Goal: Task Accomplishment & Management: Complete application form

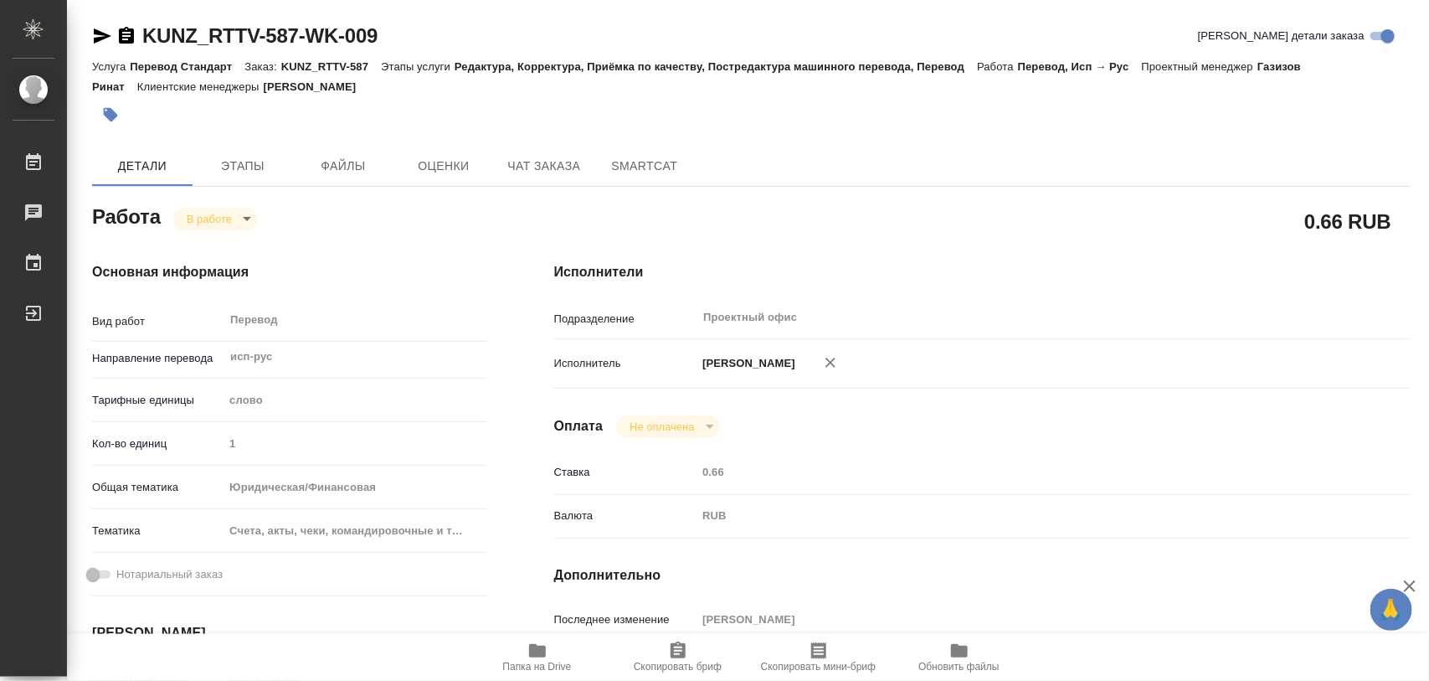
click at [553, 653] on span "Папка на Drive" at bounding box center [537, 657] width 121 height 32
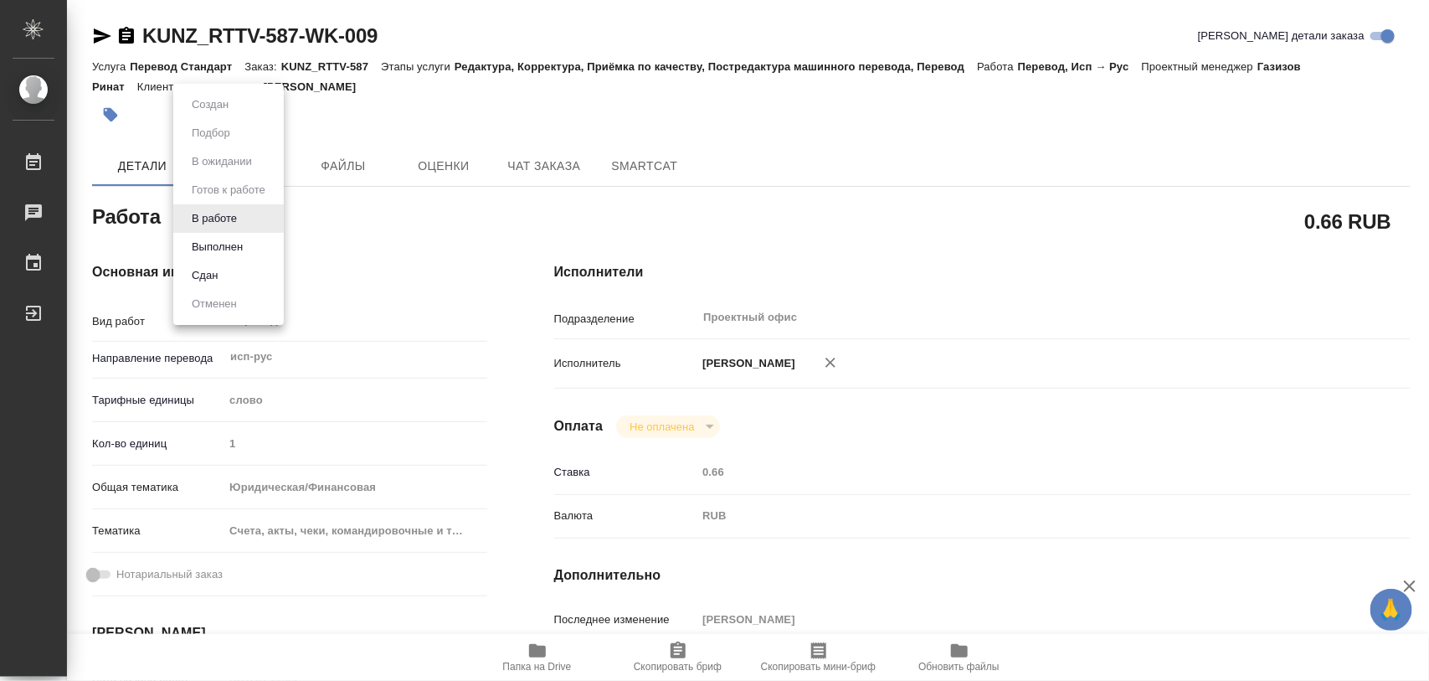
click at [243, 209] on body "🙏 .cls-1 fill:#fff; AWATERA Iglakov Maksim Работы 0 Чаты График Выйти KUNZ_RTTV…" at bounding box center [714, 340] width 1429 height 681
click at [227, 243] on button "Выполнен" at bounding box center [217, 247] width 61 height 18
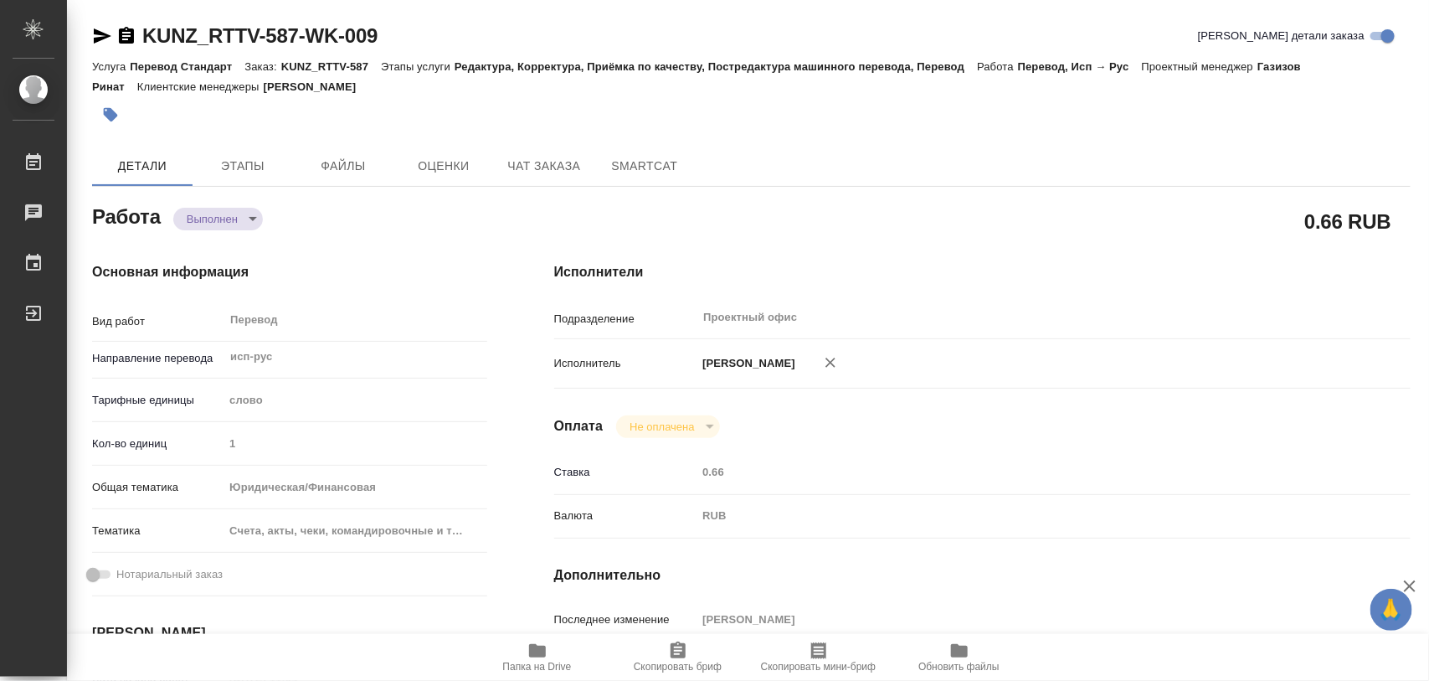
type textarea "x"
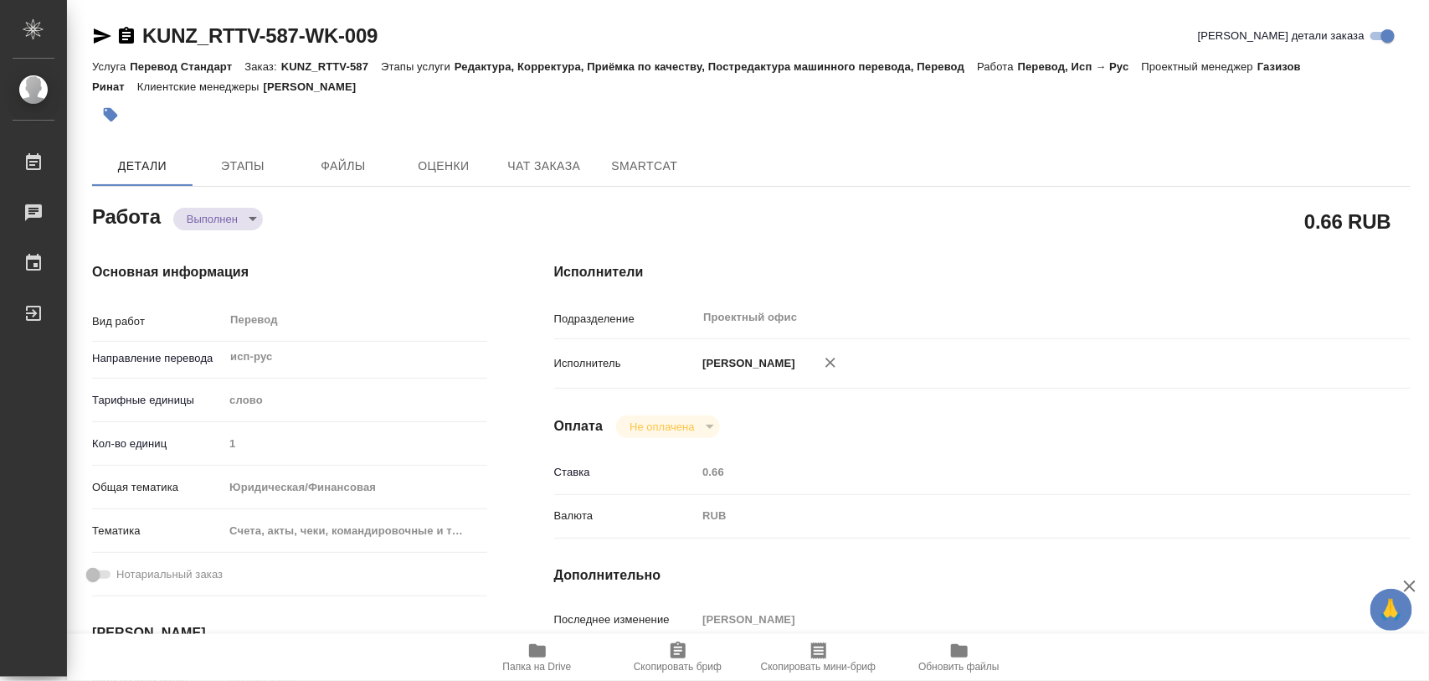
type textarea "x"
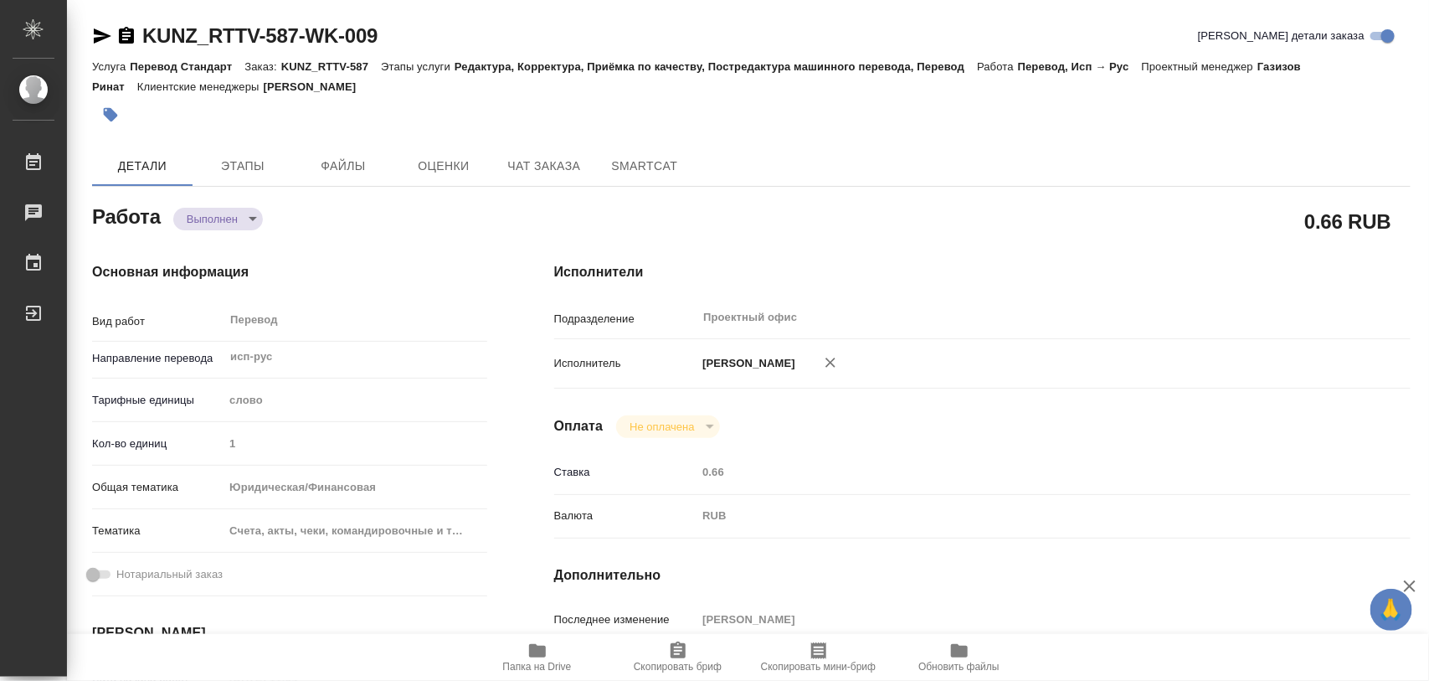
type textarea "x"
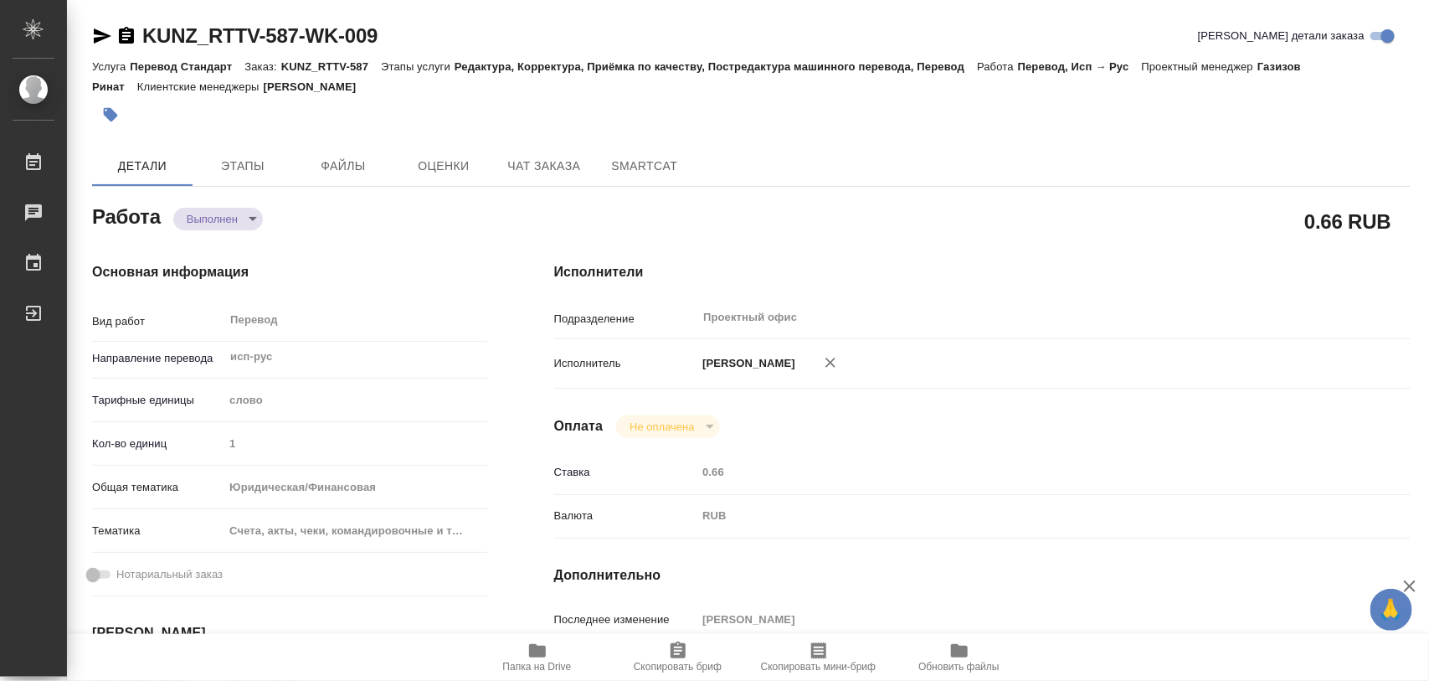
type textarea "x"
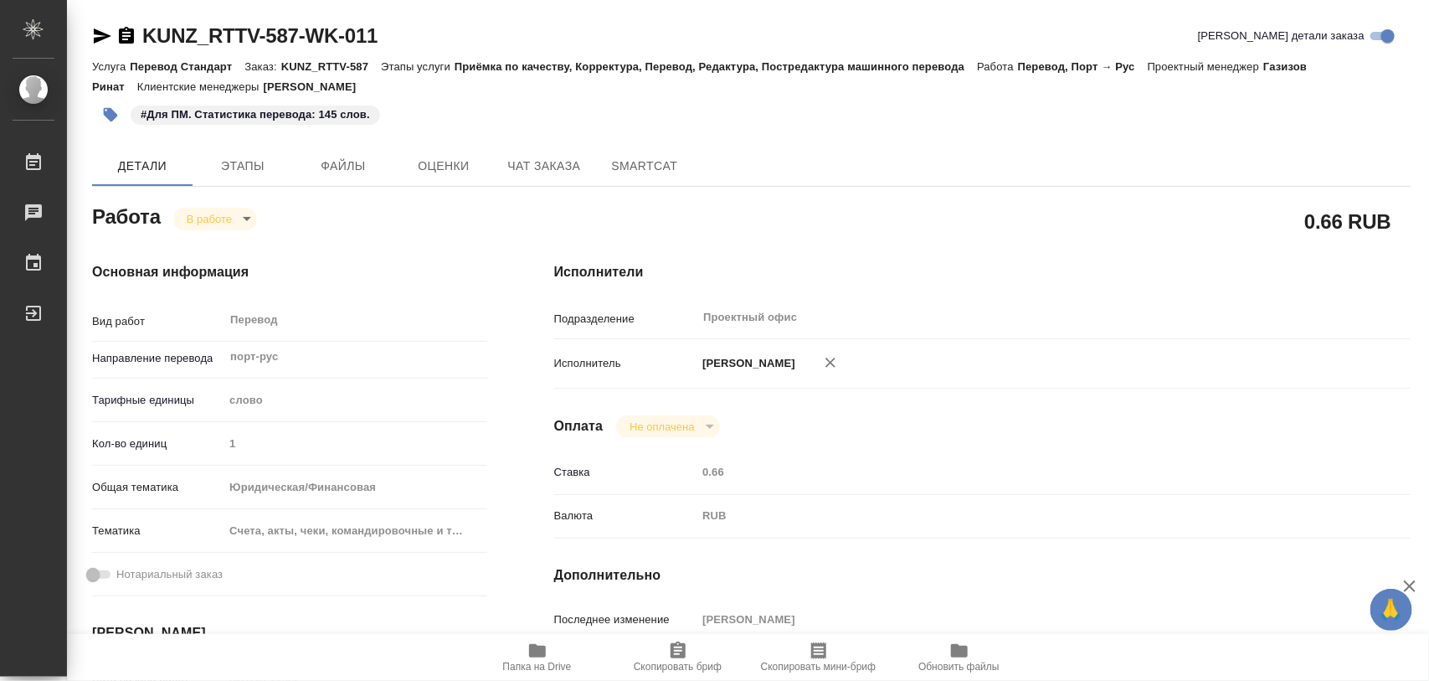
click at [245, 226] on body "🙏 .cls-1 fill:#fff; AWATERA Iglakov Maksim Работы 0 Чаты График Выйти KUNZ_RTTV…" at bounding box center [714, 340] width 1429 height 681
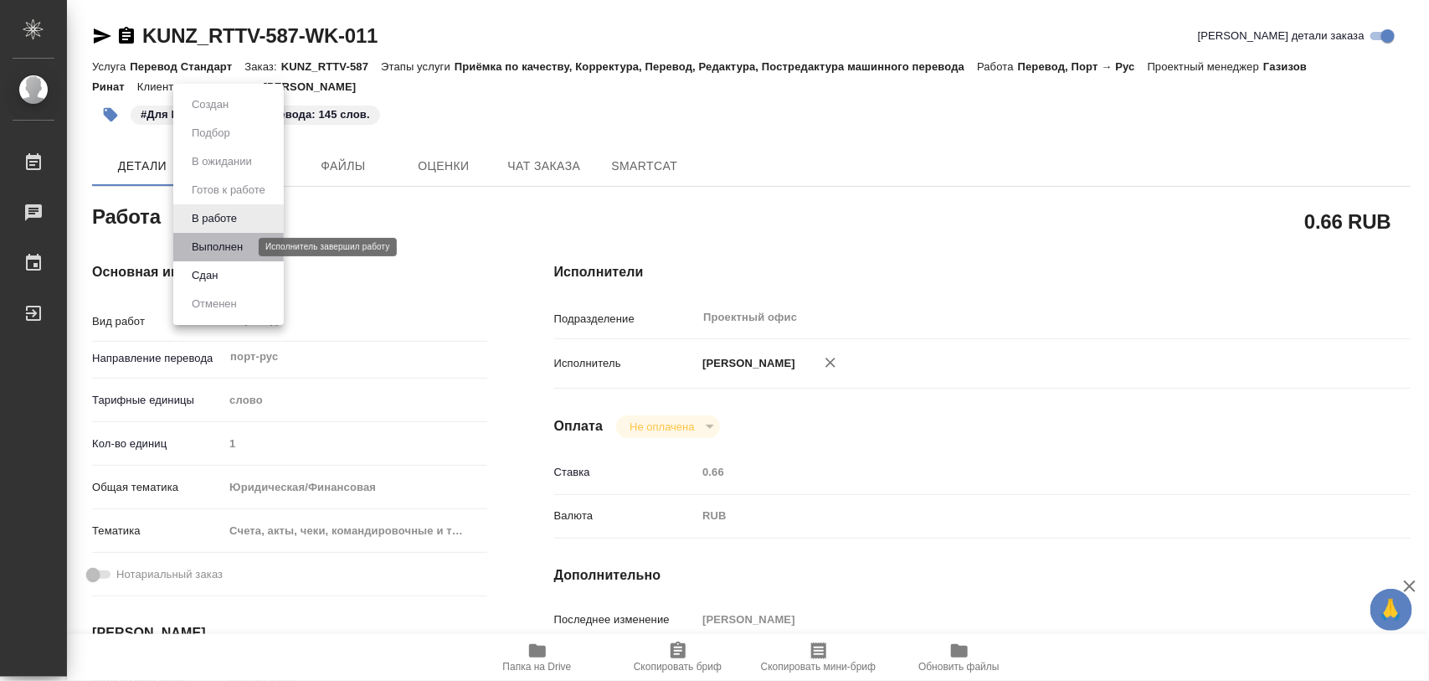
click at [223, 241] on button "Выполнен" at bounding box center [217, 247] width 61 height 18
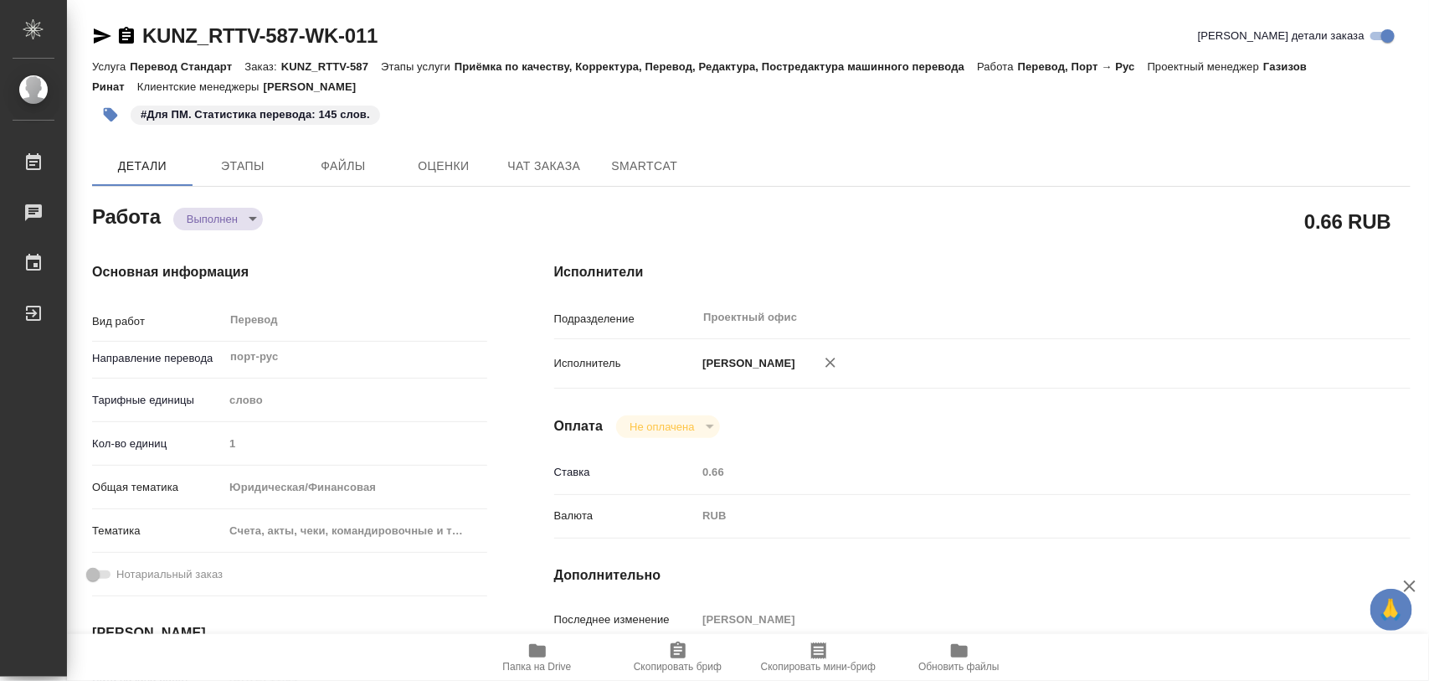
type textarea "x"
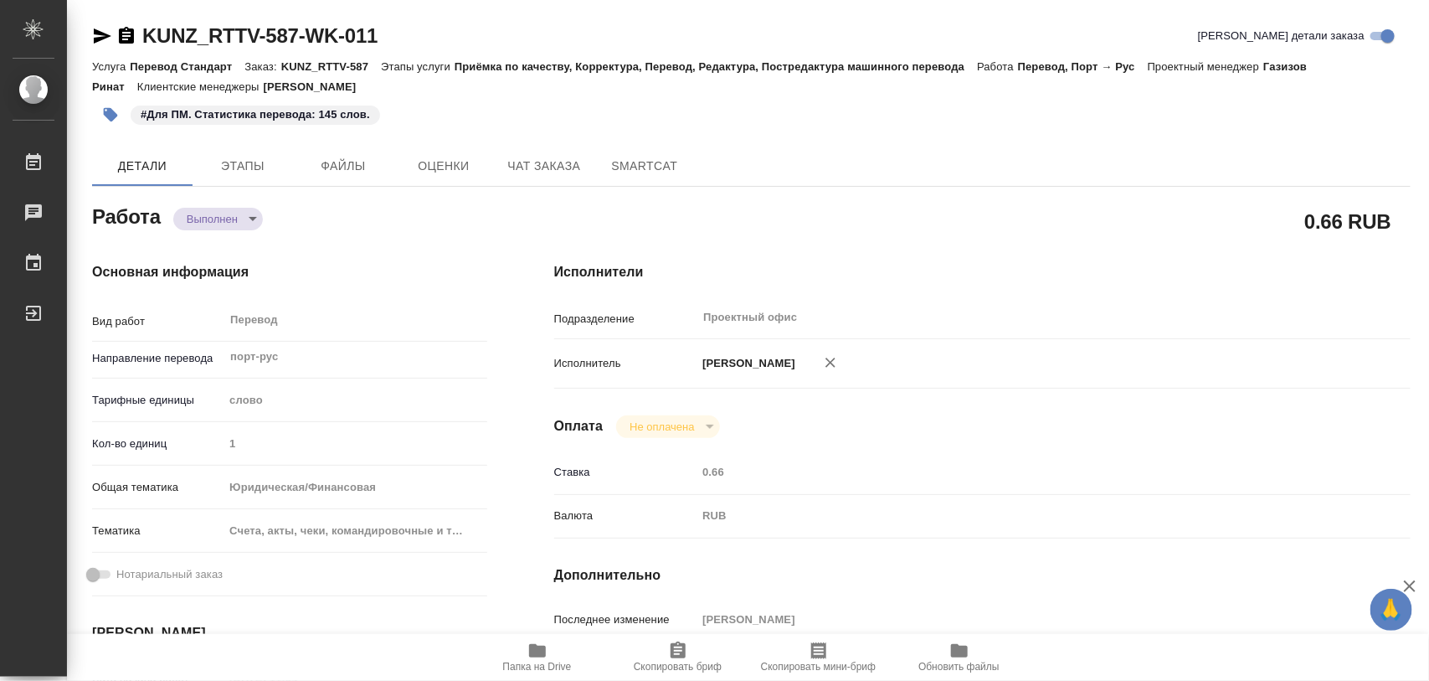
type textarea "x"
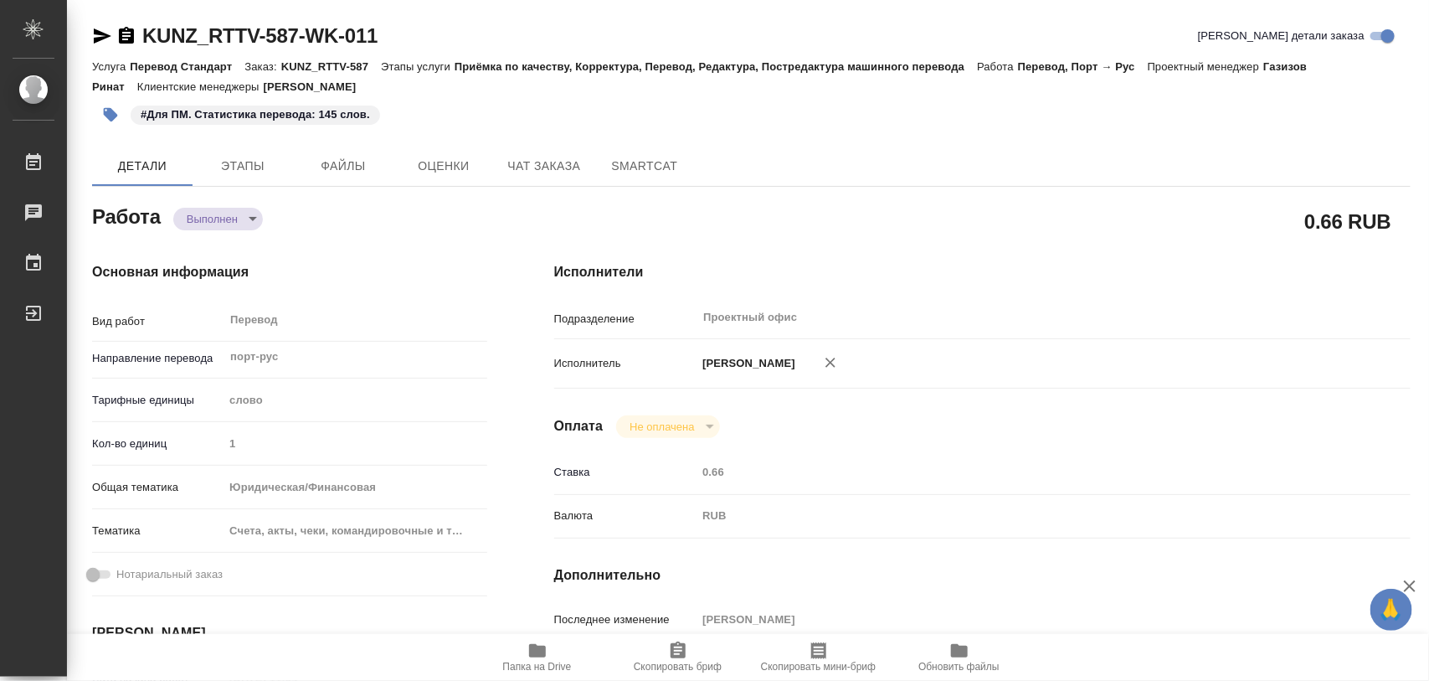
type textarea "x"
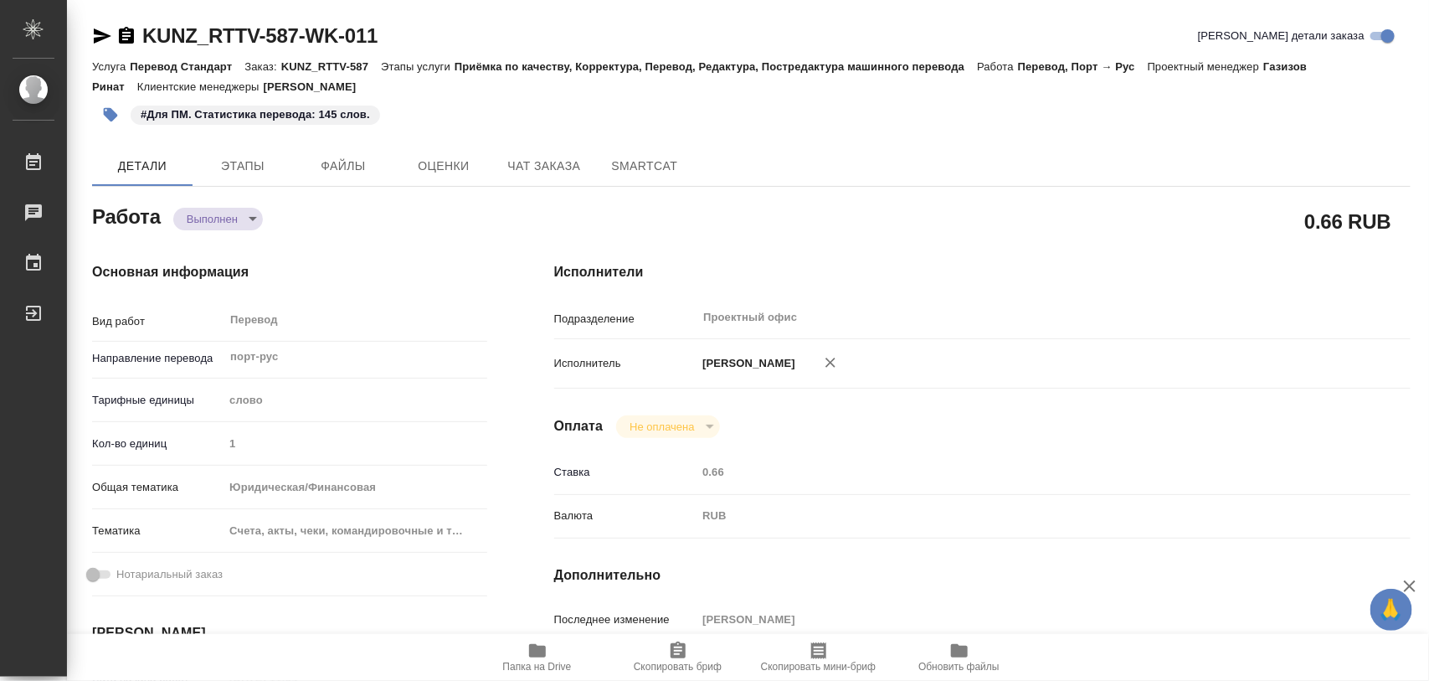
type textarea "x"
